Goal: Information Seeking & Learning: Learn about a topic

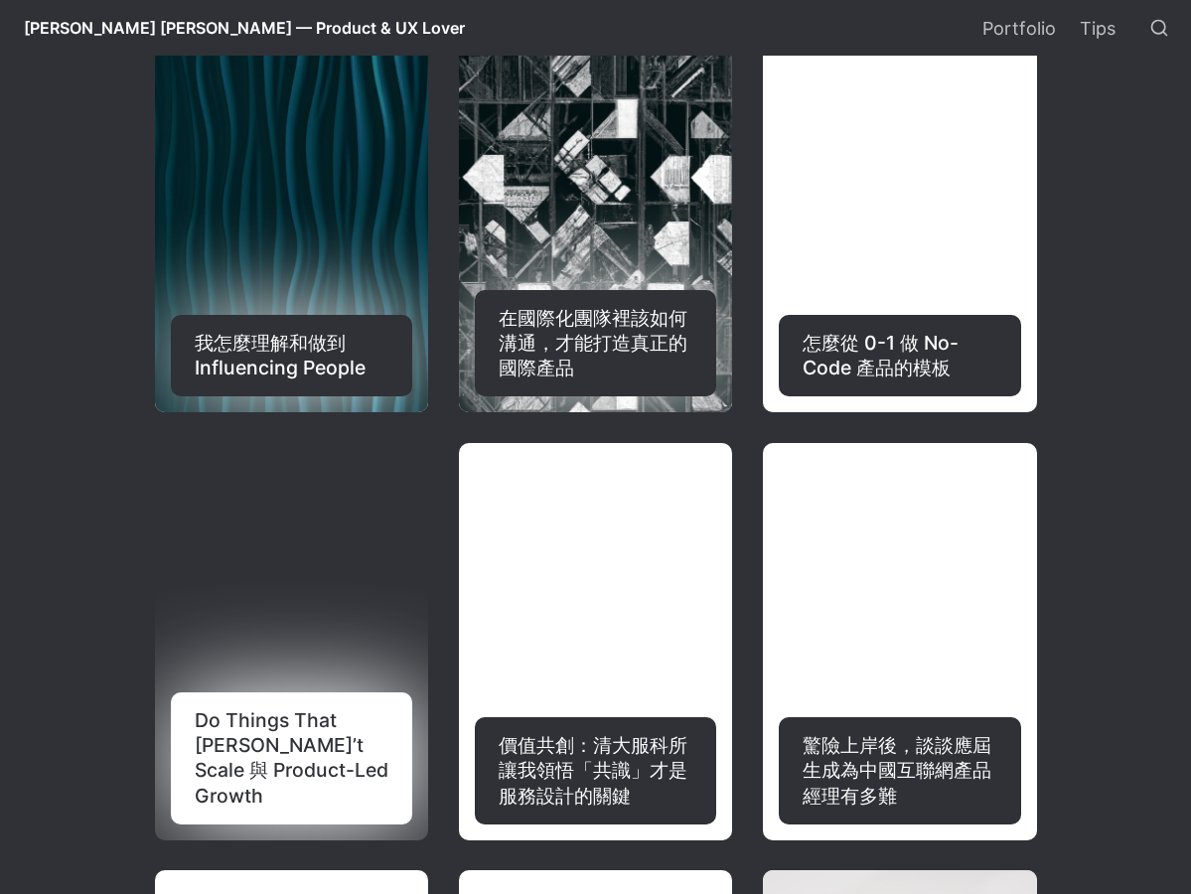
select select "語言翻譯小工具"
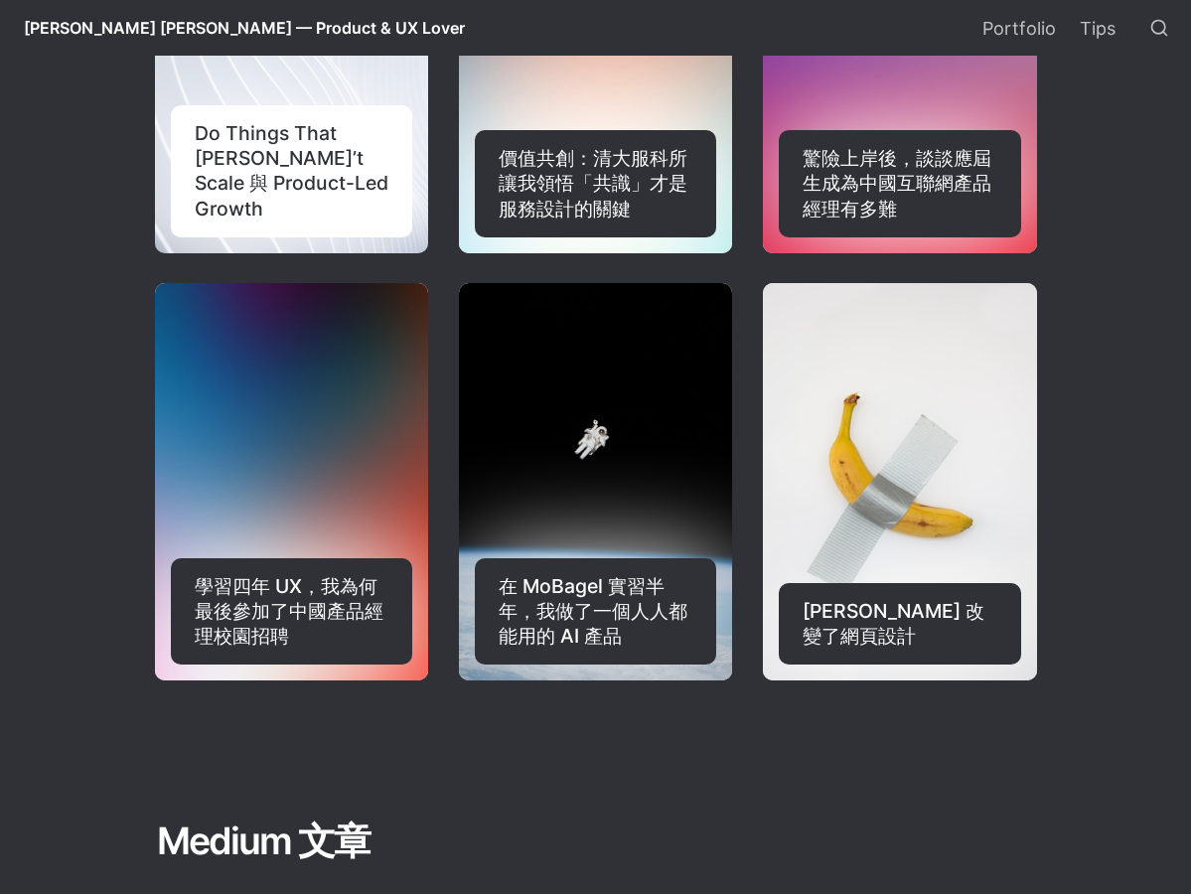
scroll to position [2915, 0]
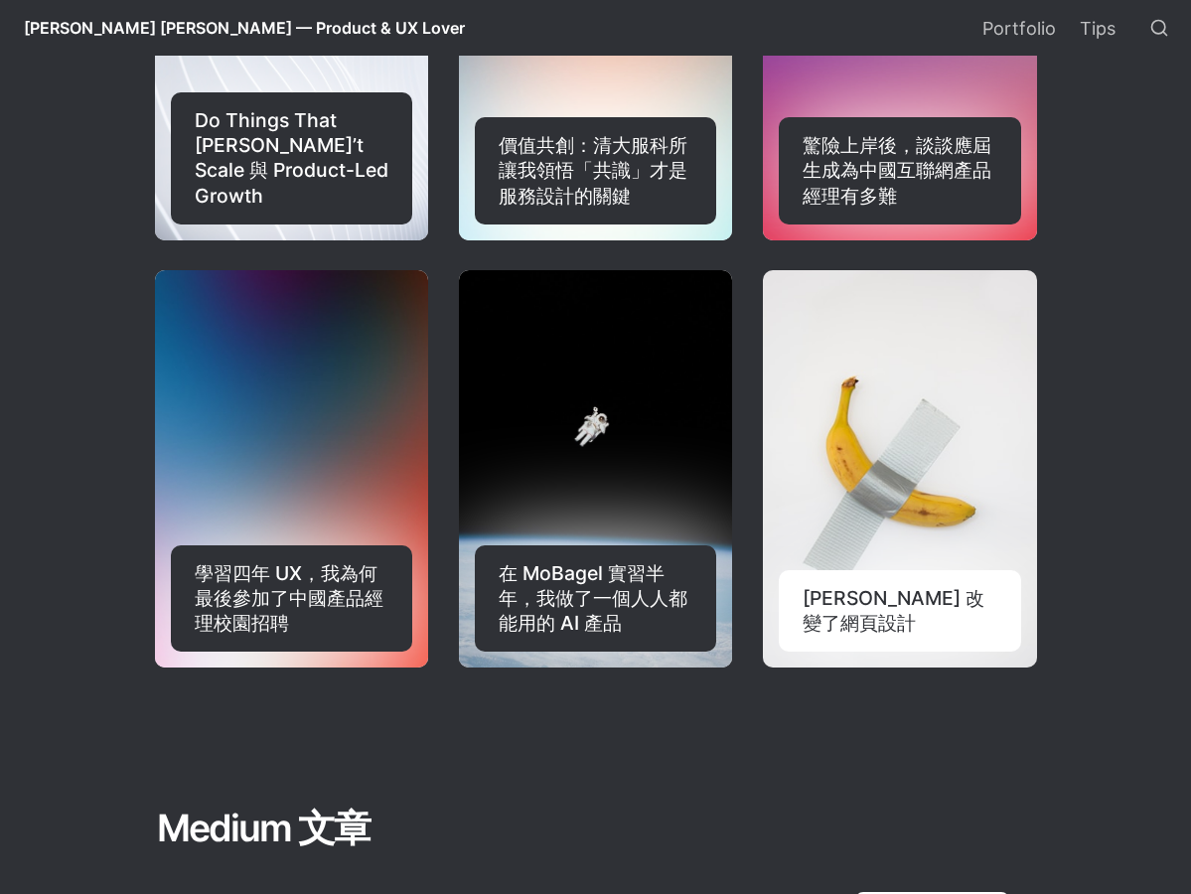
click at [977, 570] on div "[PERSON_NAME] 改變了網頁設計" at bounding box center [900, 610] width 242 height 81
click at [891, 472] on link "[PERSON_NAME] 改變了網頁設計" at bounding box center [900, 468] width 274 height 397
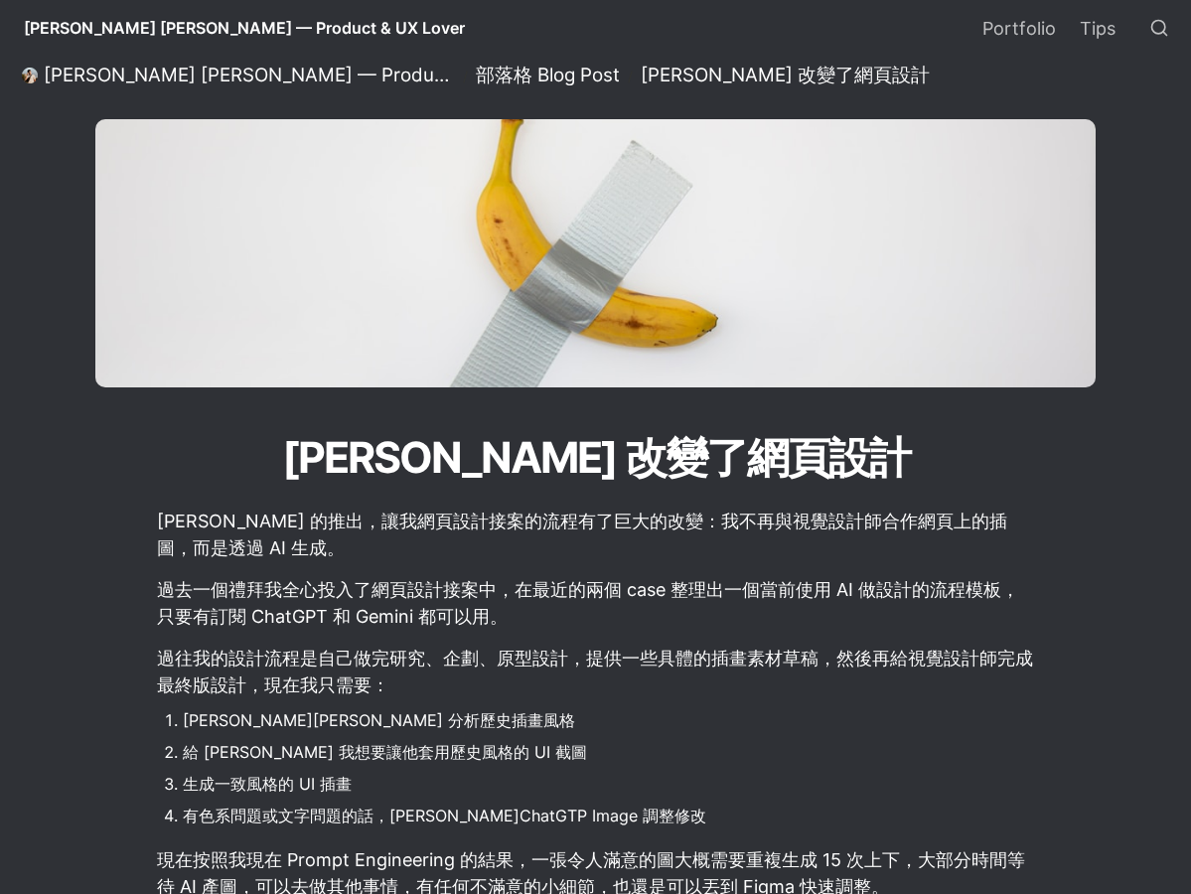
select select "語言翻譯小工具"
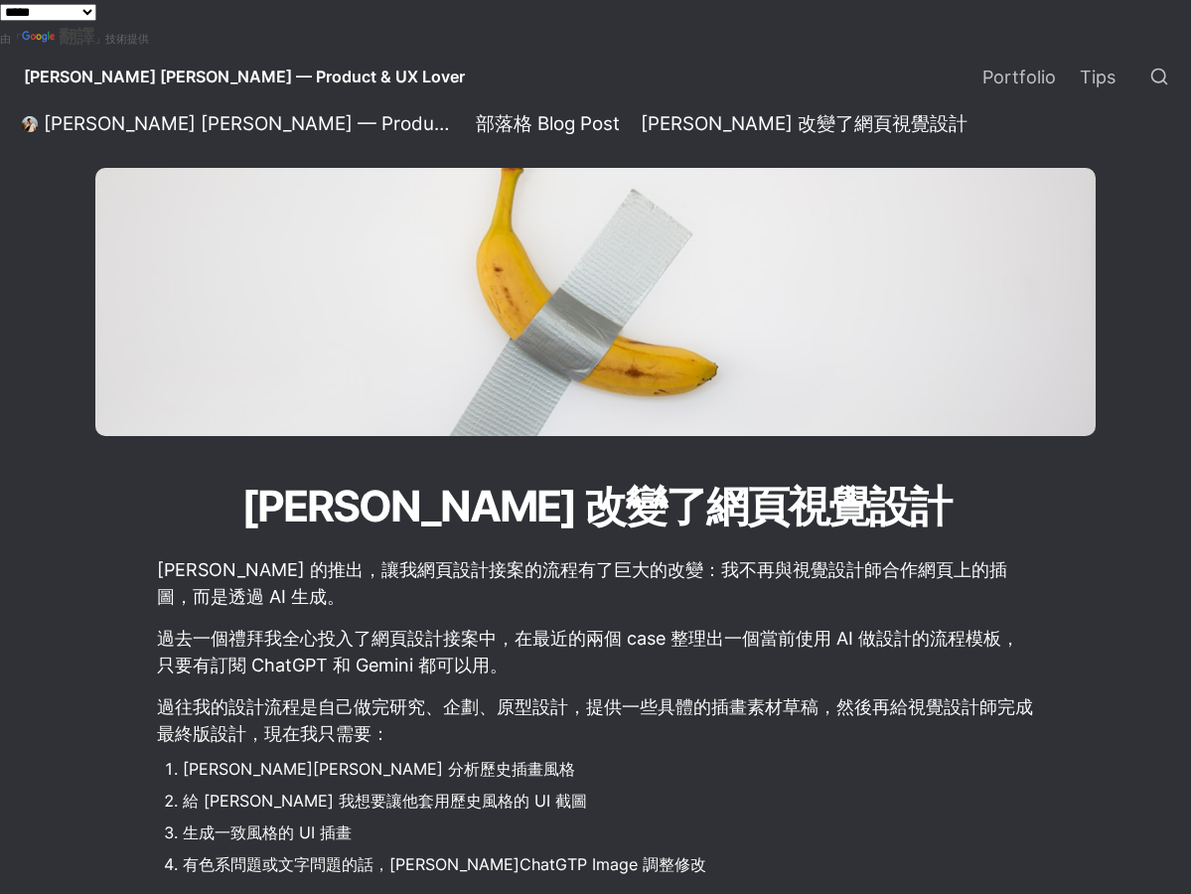
click at [420, 470] on div "[PERSON_NAME] 改變了網頁視覺設計" at bounding box center [595, 356] width 1191 height 377
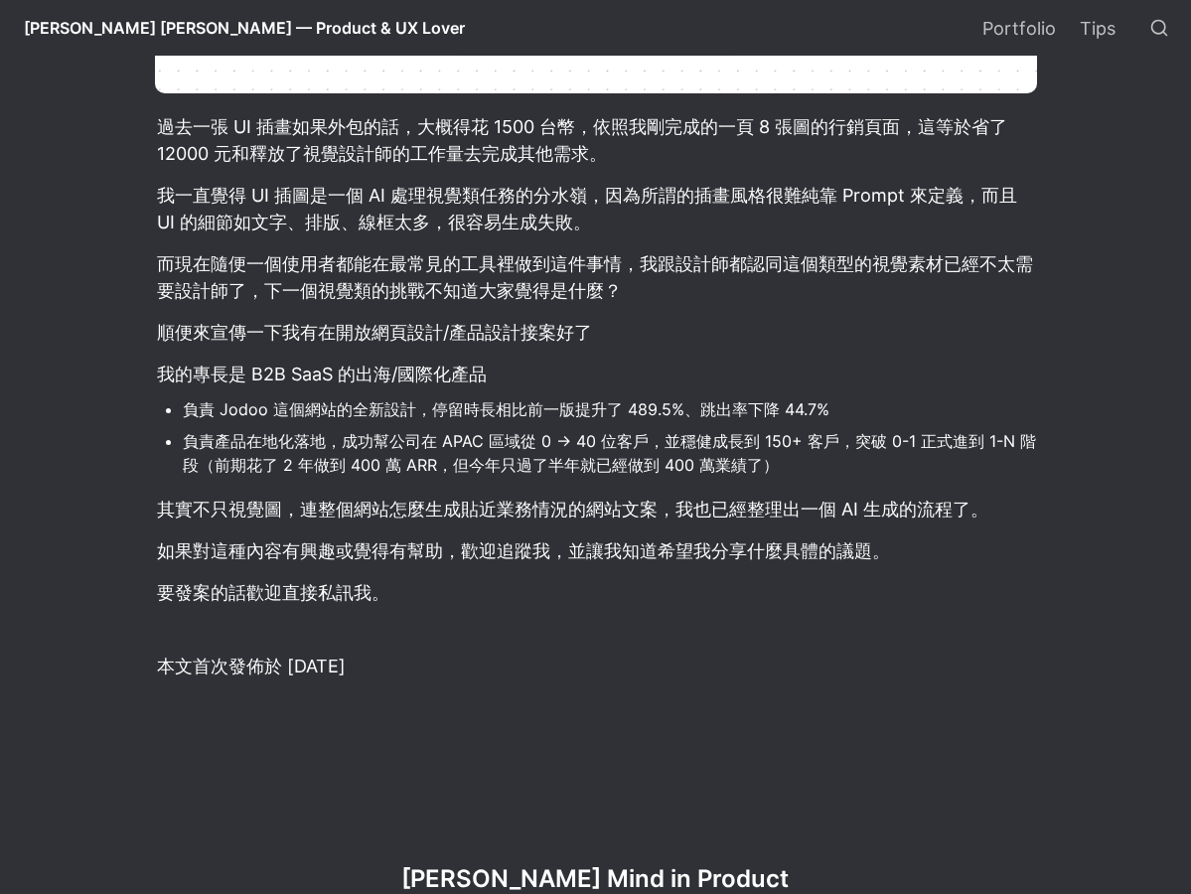
scroll to position [1575, 0]
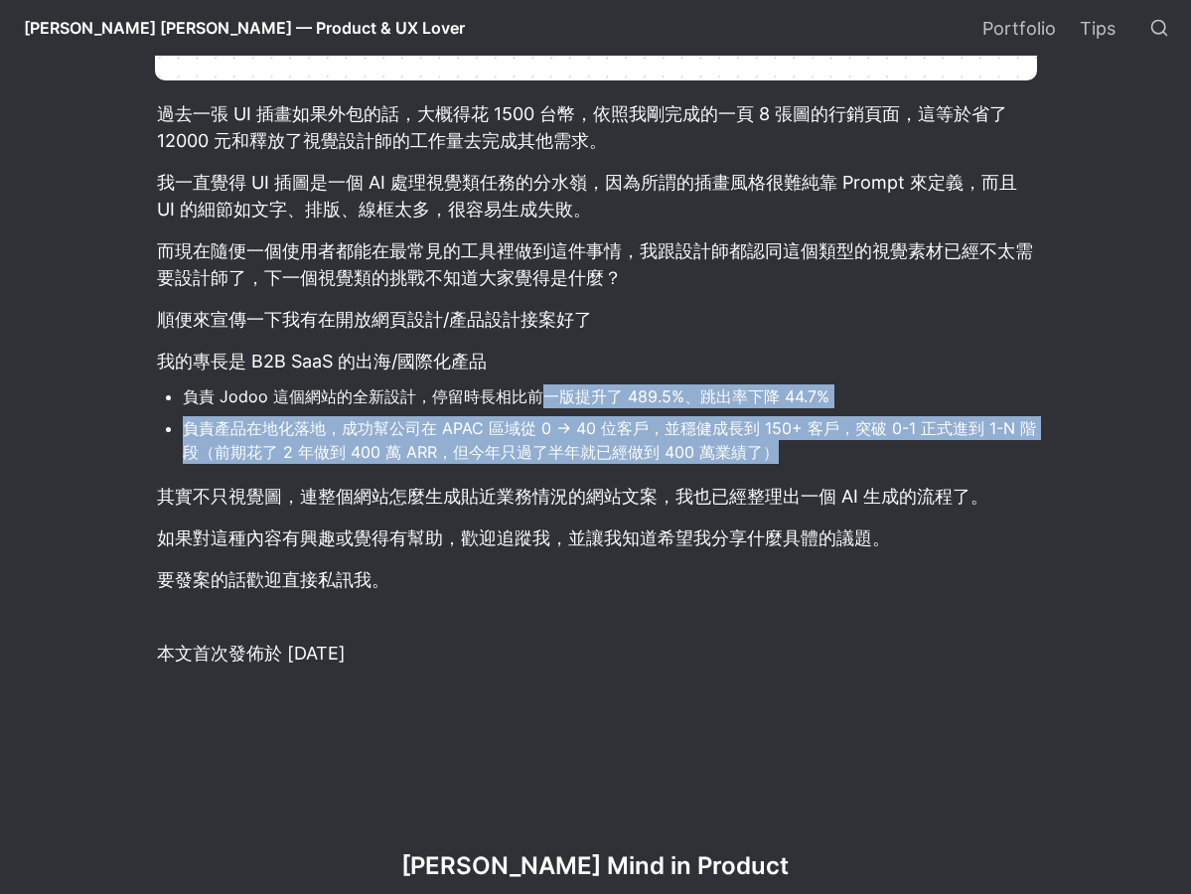
drag, startPoint x: 602, startPoint y: 412, endPoint x: 854, endPoint y: 468, distance: 258.4
click at [854, 468] on ul "負責 Jodoo 這個網站的全新設計，停留時長相比前一版提升了 489.5%、跳出率下降 44.7% 負責產品在地化落地，成功幫公司在 APAC 區域從 0 …" at bounding box center [596, 423] width 882 height 89
click at [854, 460] on li "負責產品在地化落地，成功幫公司在 APAC 區域從 0 -> 40 位客戶，並穩健成長到 150+ 客戶，突破 0-1 正式進到 1-N 階段（前期花了 2 …" at bounding box center [610, 440] width 854 height 54
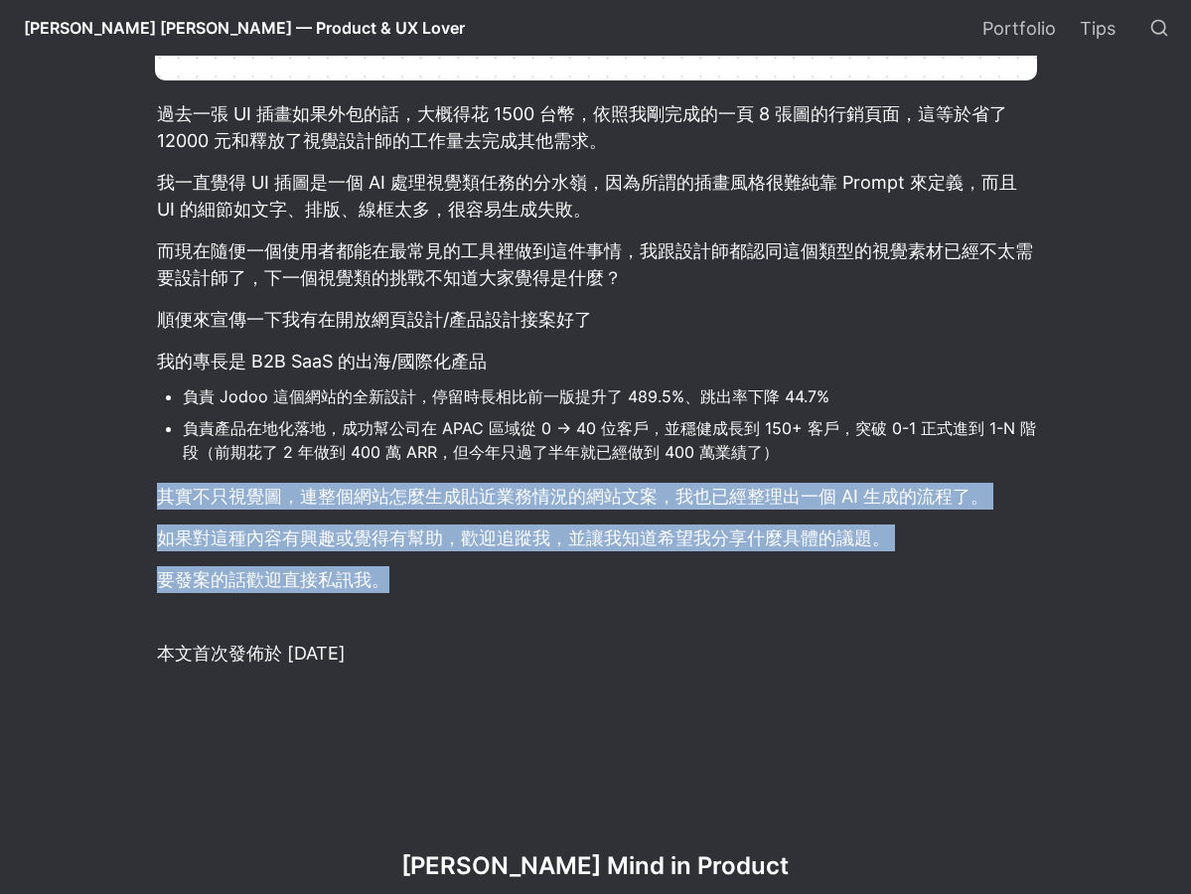
drag, startPoint x: 852, startPoint y: 454, endPoint x: 747, endPoint y: 637, distance: 211.0
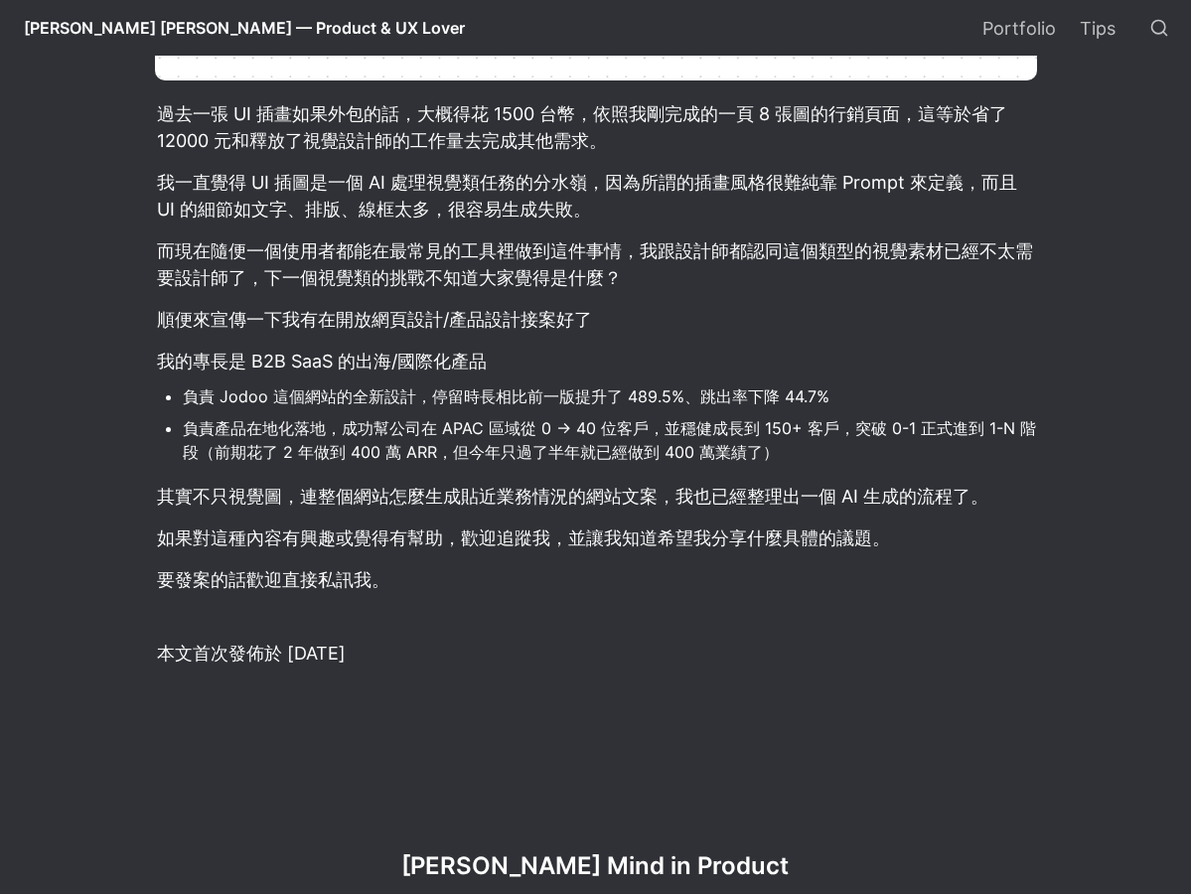
click at [735, 628] on div at bounding box center [596, 612] width 882 height 32
